Goal: Navigation & Orientation: Find specific page/section

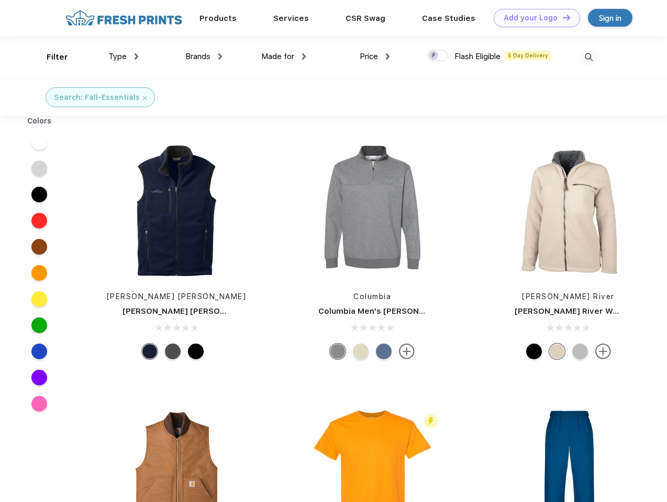
click at [533, 18] on link "Add your Logo Design Tool" at bounding box center [537, 18] width 86 height 18
click at [0, 0] on div "Design Tool" at bounding box center [0, 0] width 0 height 0
click at [562, 17] on link "Add your Logo Design Tool" at bounding box center [537, 18] width 86 height 18
click at [50, 57] on div "Filter" at bounding box center [57, 57] width 21 height 12
click at [124, 57] on span "Type" at bounding box center [117, 56] width 18 height 9
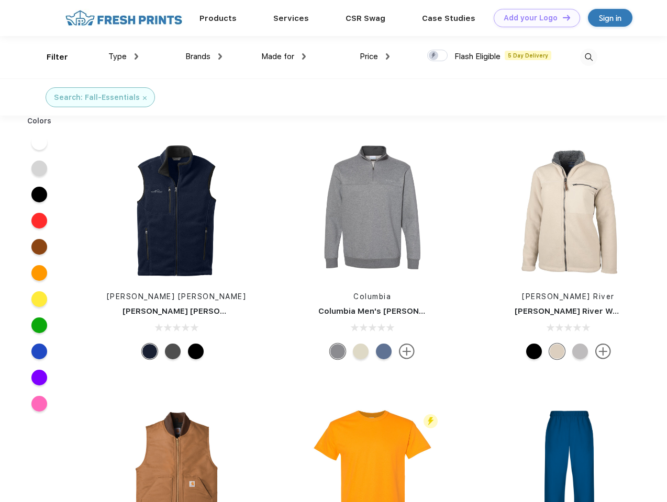
click at [204, 57] on span "Brands" at bounding box center [197, 56] width 25 height 9
click at [284, 57] on span "Made for" at bounding box center [277, 56] width 33 height 9
click at [375, 57] on span "Price" at bounding box center [369, 56] width 18 height 9
click at [438, 56] on div at bounding box center [437, 56] width 20 height 12
click at [434, 56] on input "checkbox" at bounding box center [430, 52] width 7 height 7
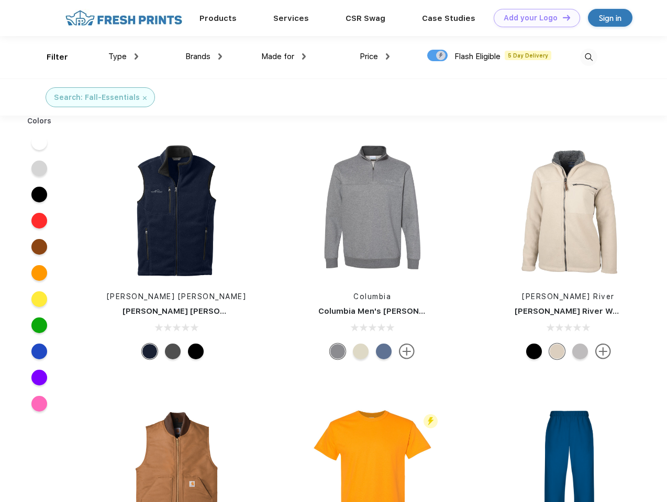
click at [588, 57] on img at bounding box center [588, 57] width 17 height 17
